Goal: Navigation & Orientation: Understand site structure

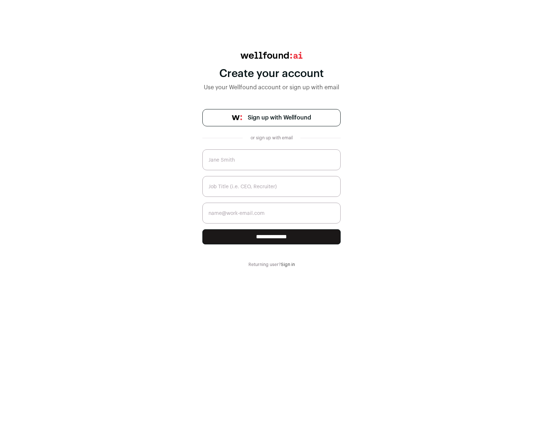
click at [284, 117] on span "Sign up with Wellfound" at bounding box center [279, 118] width 63 height 9
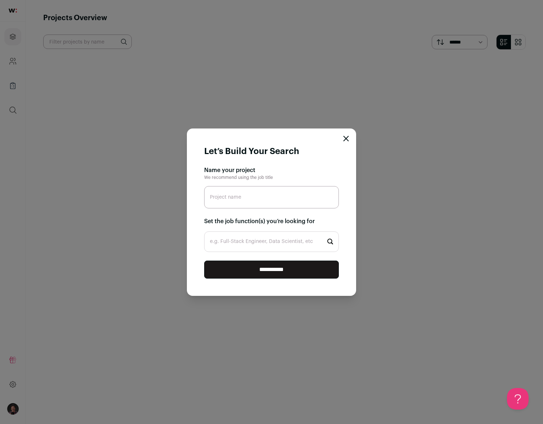
click at [346, 138] on icon "Close modal" at bounding box center [346, 138] width 5 height 5
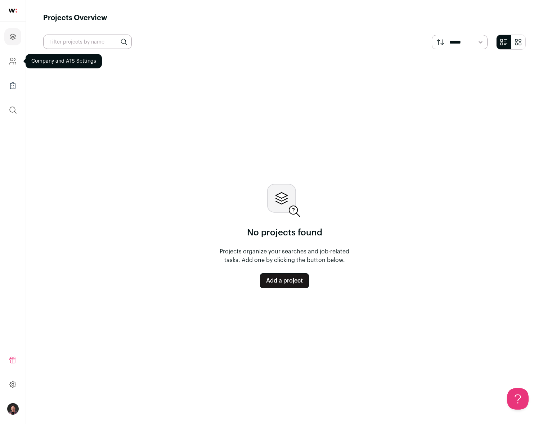
click at [11, 63] on icon "Company and ATS Settings" at bounding box center [13, 61] width 8 height 9
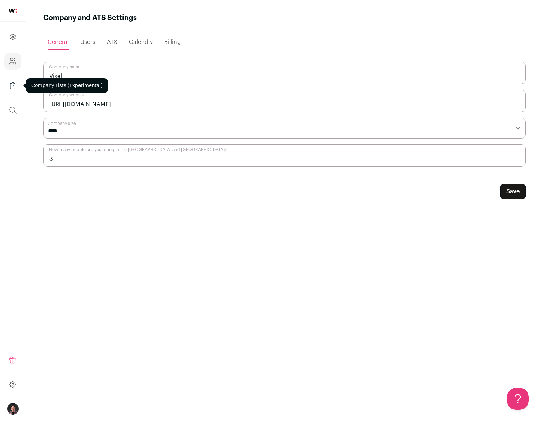
click at [14, 86] on icon "Company Lists" at bounding box center [13, 85] width 8 height 9
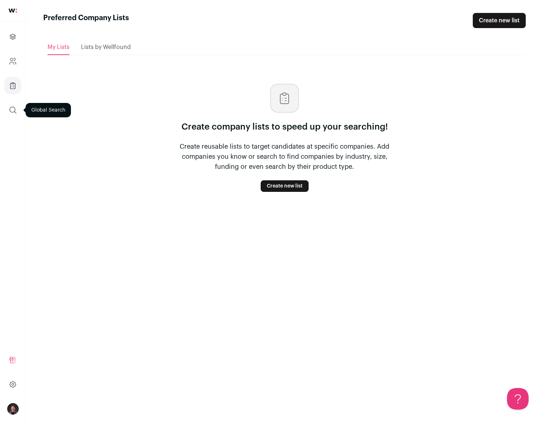
click at [15, 105] on button "submit" at bounding box center [12, 110] width 17 height 17
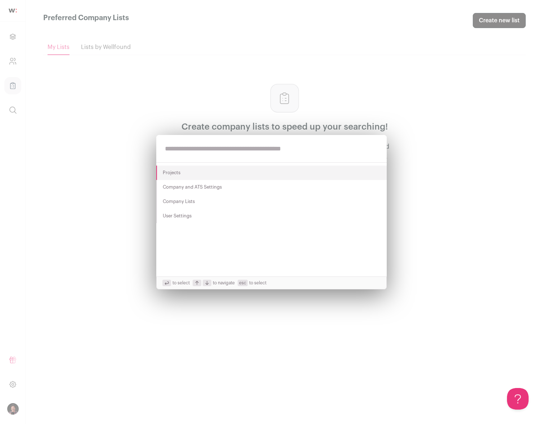
click at [15, 33] on div "Projects Company and ATS Settings Company Lists User Settings to select to navi…" at bounding box center [271, 212] width 543 height 424
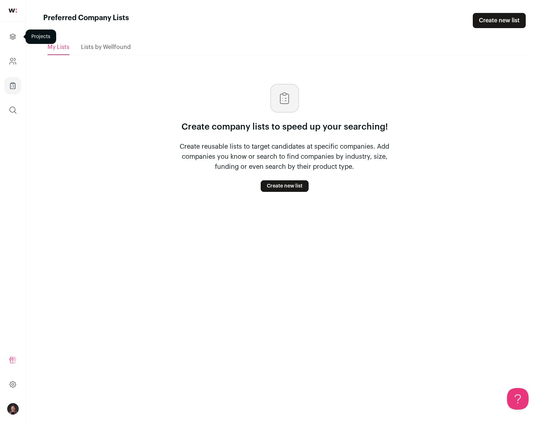
click at [14, 36] on icon "Projects" at bounding box center [13, 36] width 8 height 9
